Goal: Information Seeking & Learning: Learn about a topic

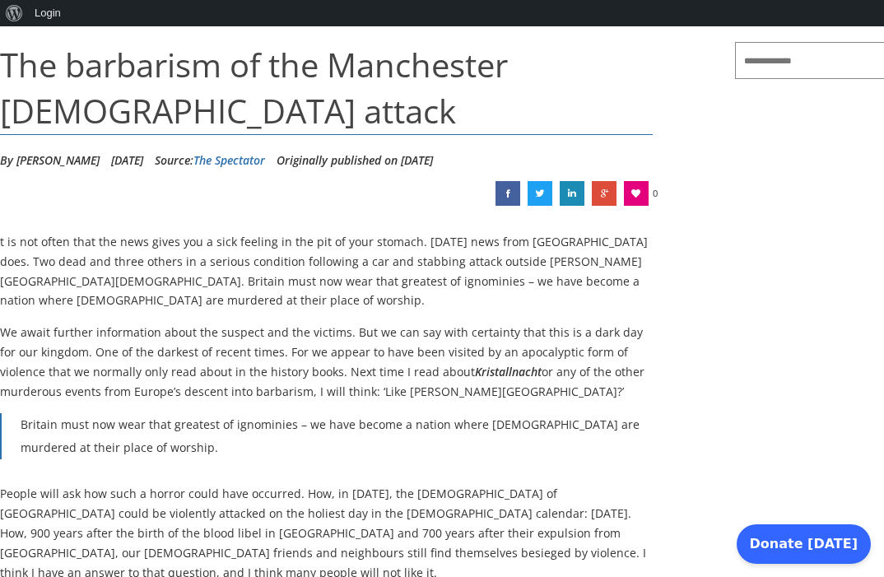
scroll to position [212, 0]
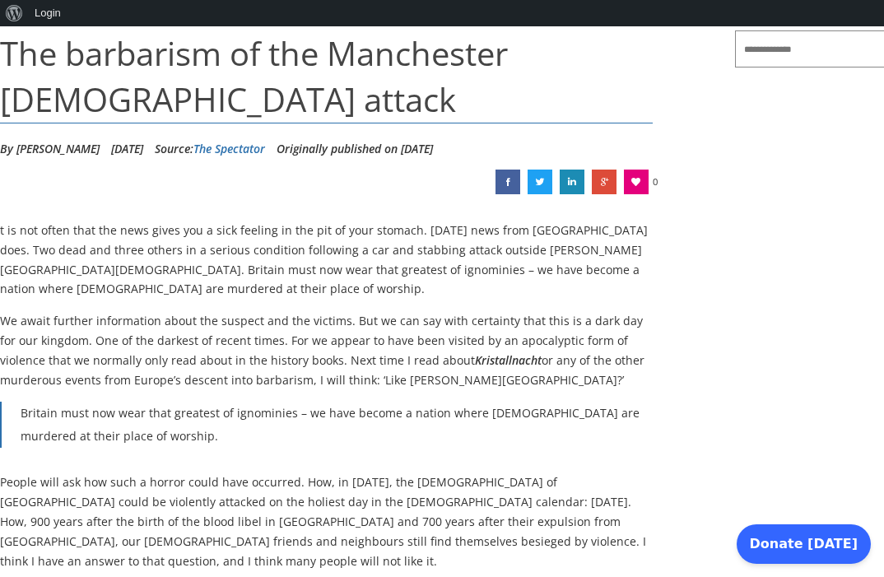
click at [239, 331] on p "We await further information about the suspect and the victims. But we can say …" at bounding box center [326, 350] width 653 height 78
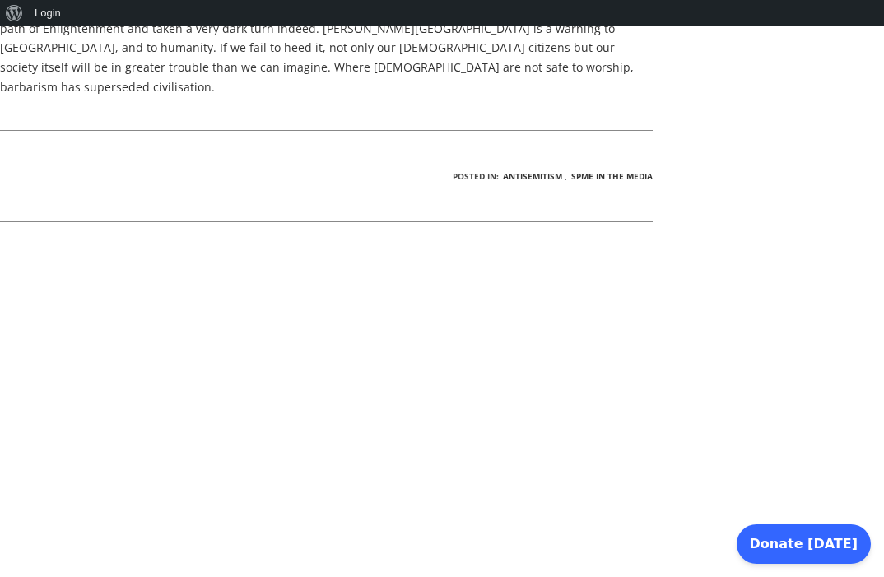
scroll to position [1428, 0]
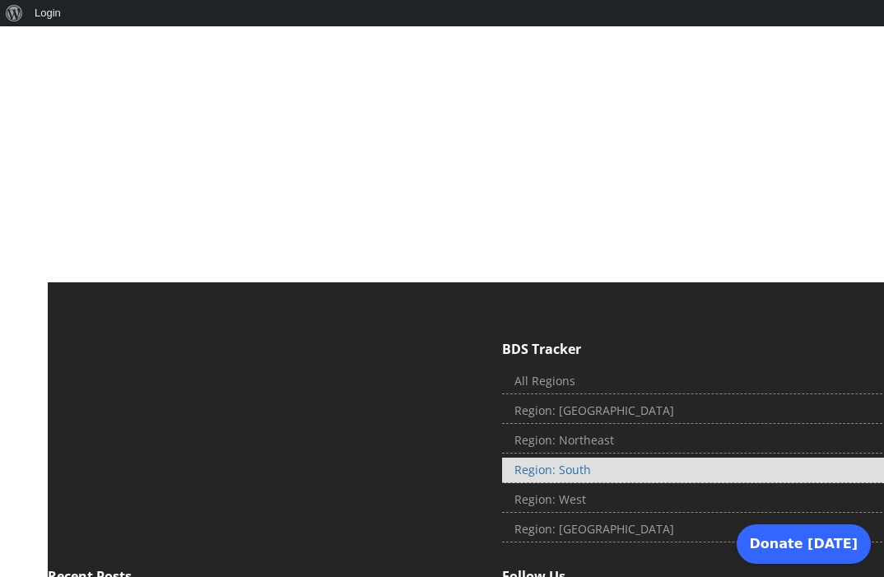
click at [566, 458] on link "Region: South" at bounding box center [717, 471] width 430 height 26
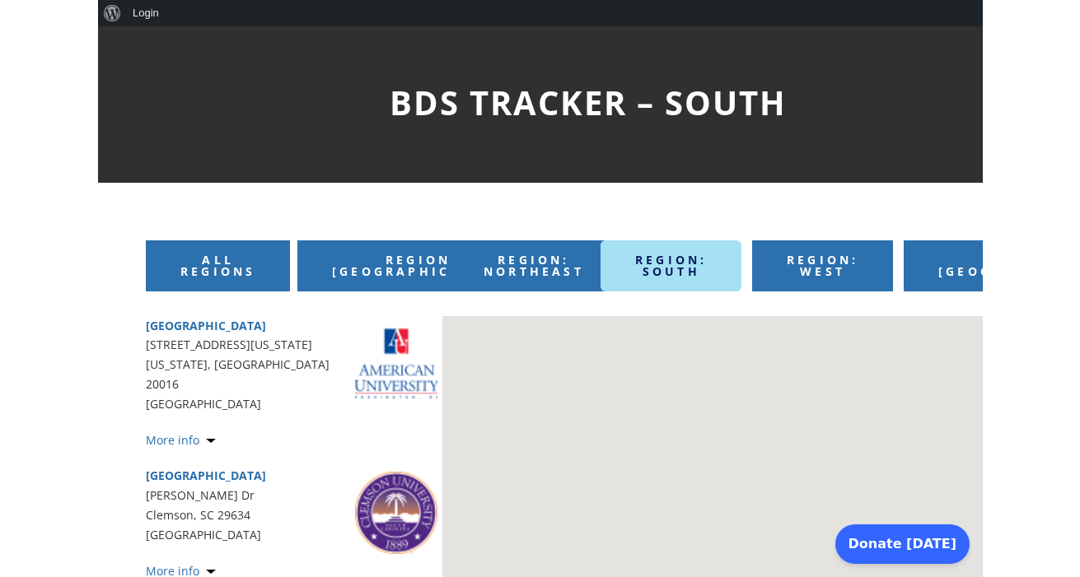
scroll to position [112, 0]
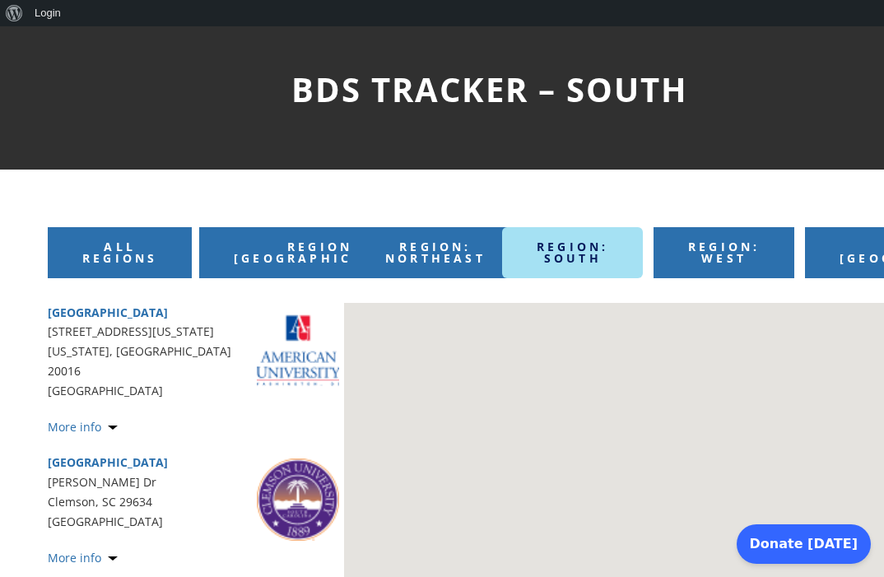
click at [458, 321] on div at bounding box center [638, 447] width 588 height 288
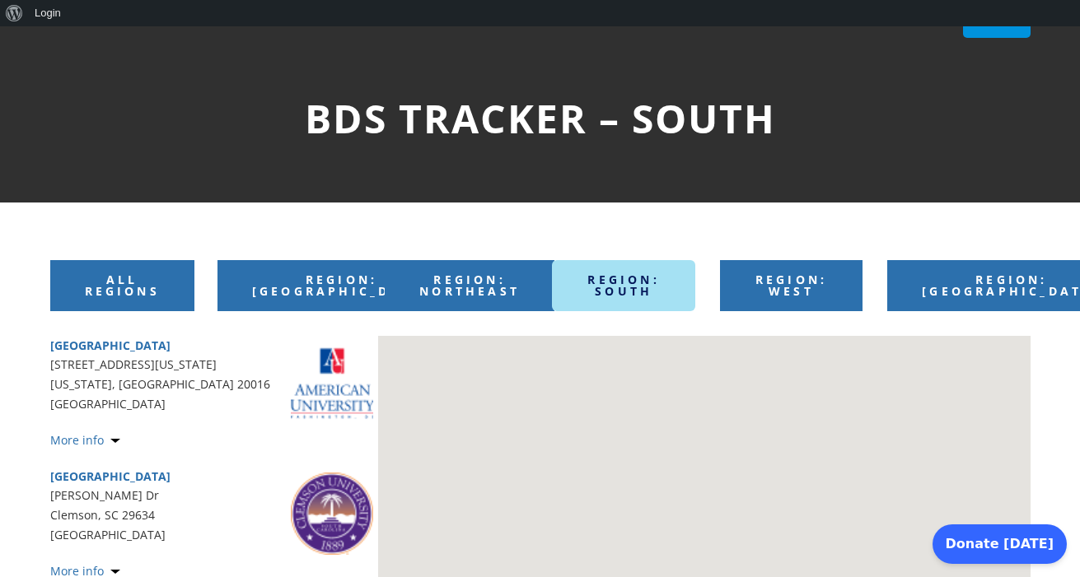
click at [152, 416] on div "American University 4400 Massachusetts Ave NW Washington, DC 20016 United State…" at bounding box center [212, 393] width 324 height 114
click at [113, 434] on link "More info" at bounding box center [85, 440] width 70 height 16
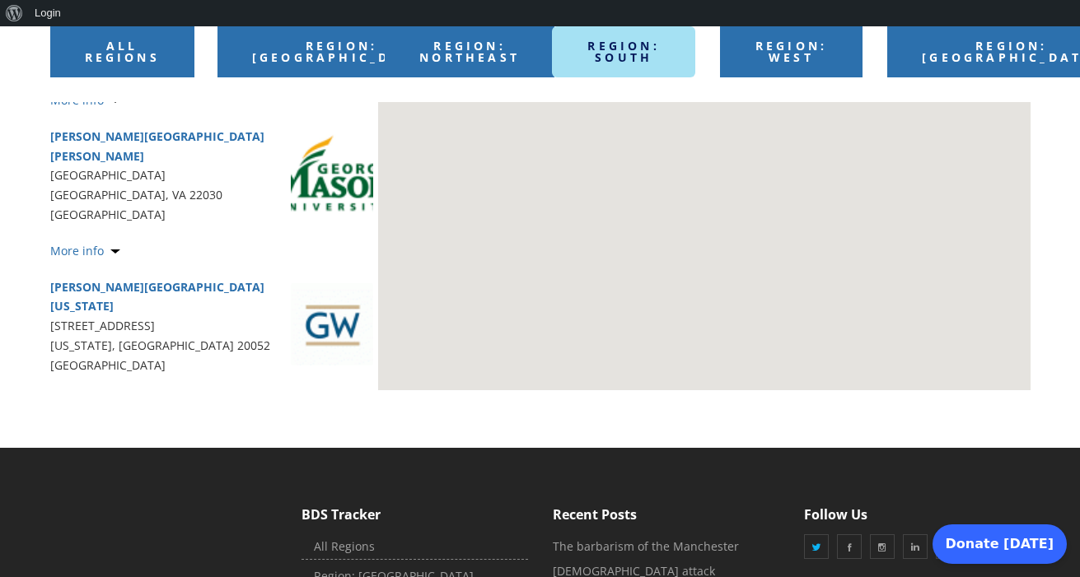
scroll to position [305, 0]
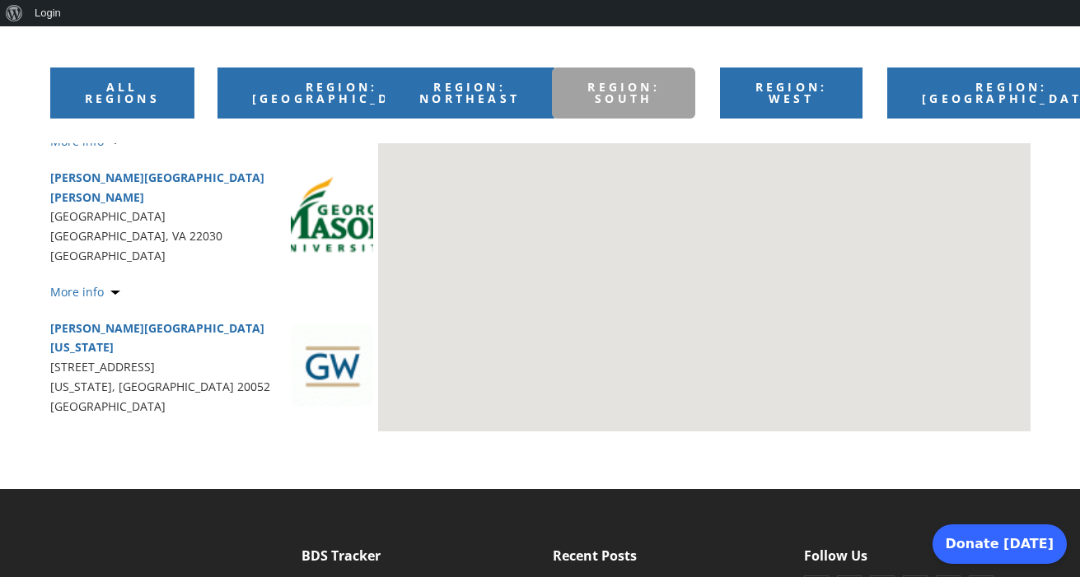
click at [630, 89] on span "Region: South" at bounding box center [623, 92] width 72 height 27
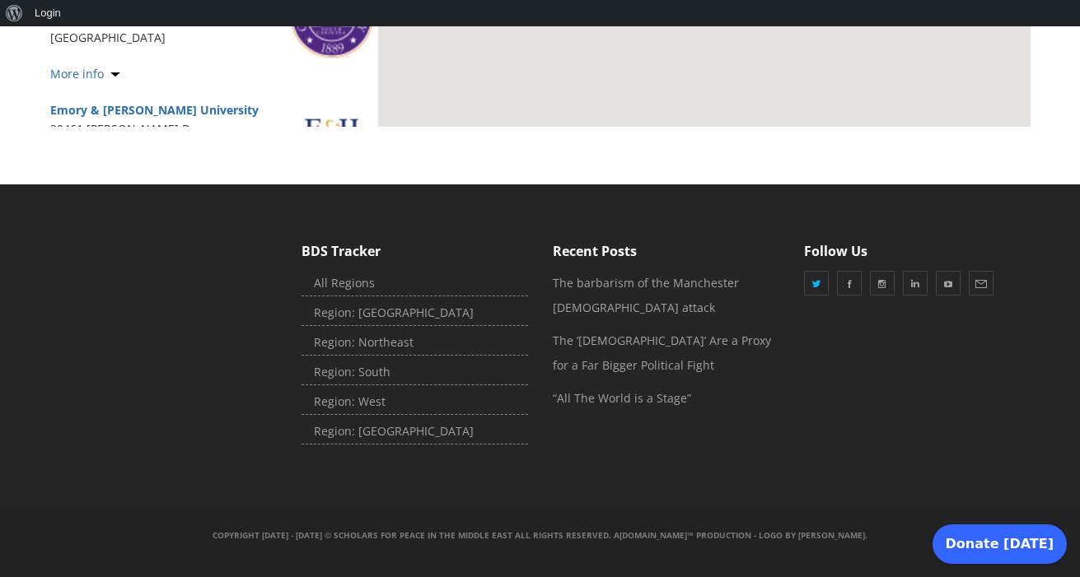
scroll to position [609, 0]
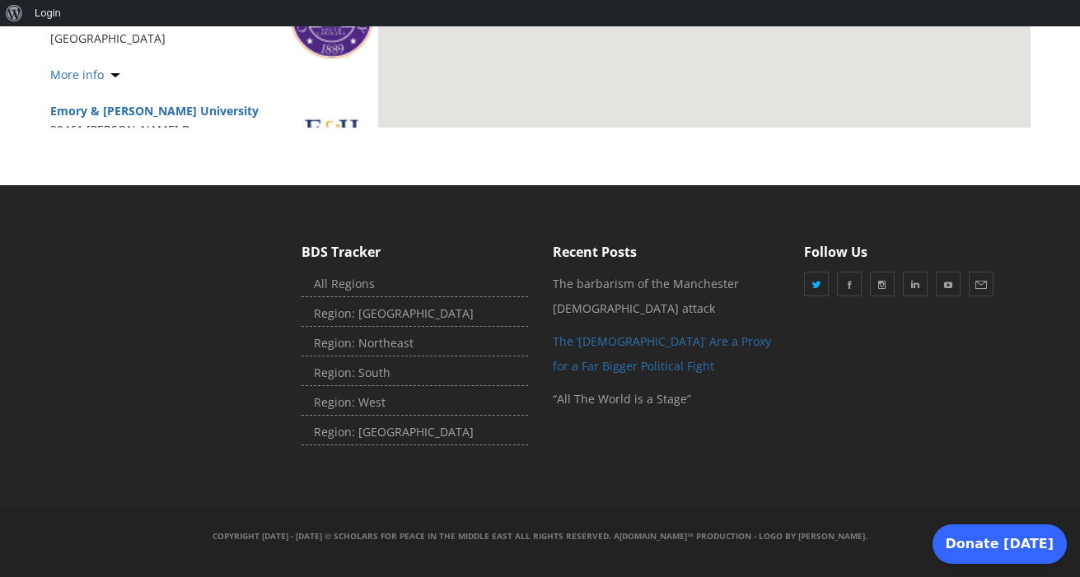
click at [614, 367] on link "The ‘[DEMOGRAPHIC_DATA]’ Are a Proxy for a Far Bigger Political Fight" at bounding box center [662, 354] width 218 height 40
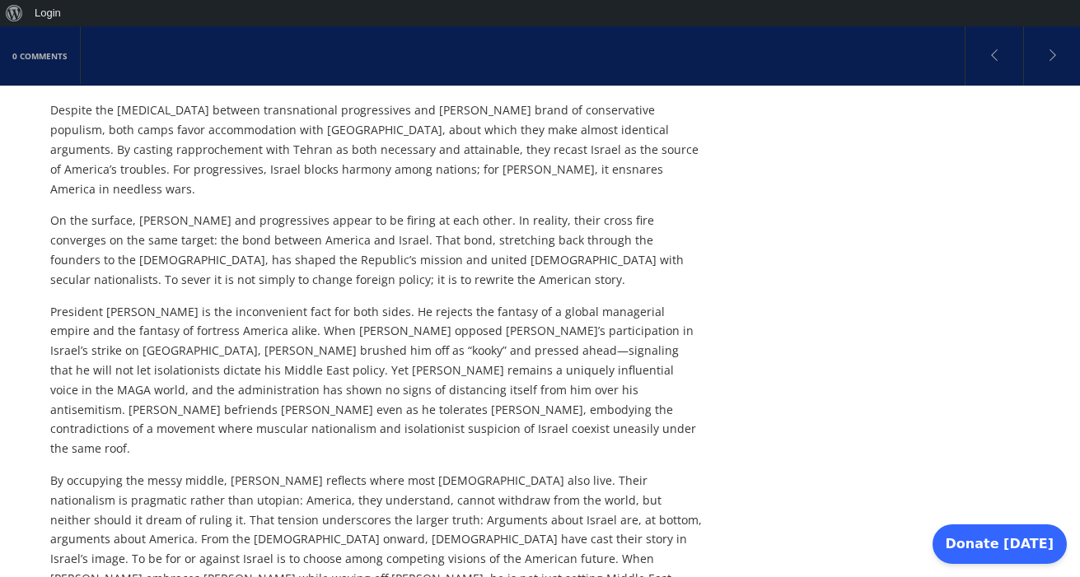
scroll to position [4098, 0]
